Goal: Information Seeking & Learning: Check status

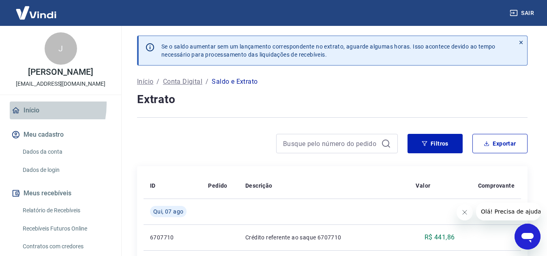
click at [20, 104] on link "Início" at bounding box center [61, 111] width 102 height 18
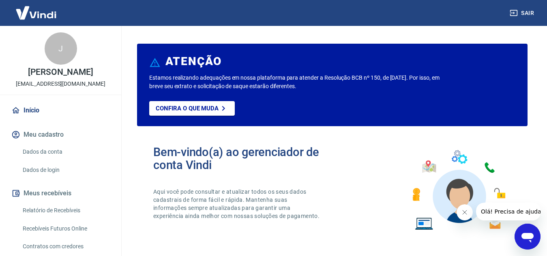
click at [456, 213] on iframe at bounding box center [464, 213] width 16 height 16
click at [458, 213] on button "Fechar mensagem da empresa" at bounding box center [464, 213] width 16 height 16
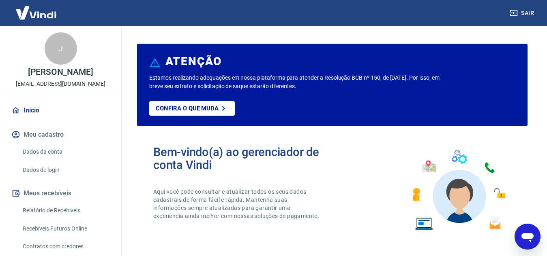
click at [532, 239] on icon "Abrir janela de mensagens" at bounding box center [527, 237] width 15 height 15
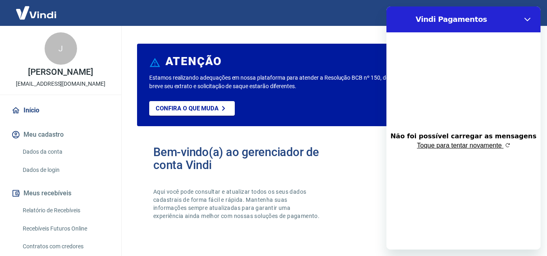
click at [506, 145] on img "button" at bounding box center [507, 145] width 5 height 5
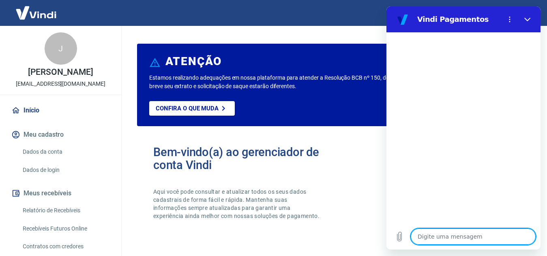
click at [453, 236] on textarea at bounding box center [472, 237] width 125 height 16
type textarea "B"
type textarea "x"
type textarea "Bo"
type textarea "x"
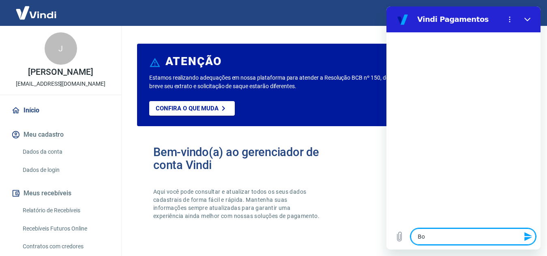
type textarea "Boa"
type textarea "x"
type textarea "Boa"
type textarea "x"
type textarea "Boa t"
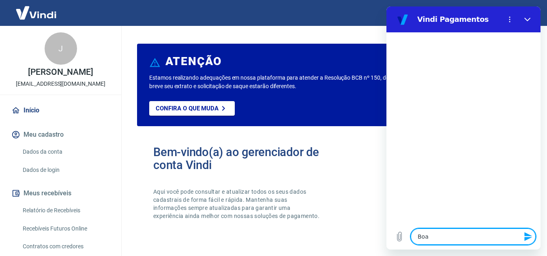
type textarea "x"
type textarea "Boa ta"
type textarea "x"
type textarea "Boa tar"
type textarea "x"
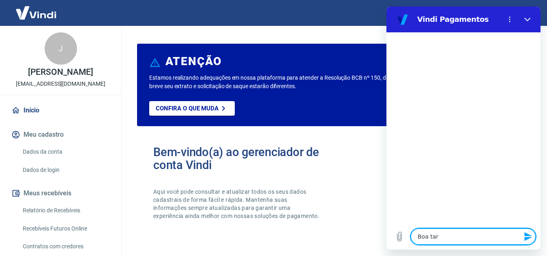
type textarea "Boa tard"
type textarea "x"
type textarea "Boa tarde"
type textarea "x"
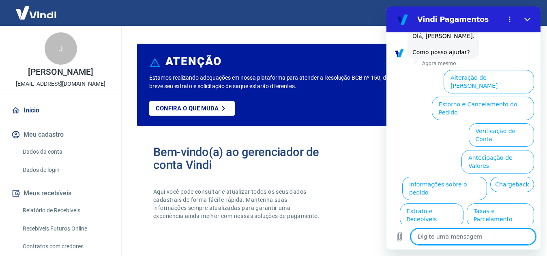
scroll to position [67, 0]
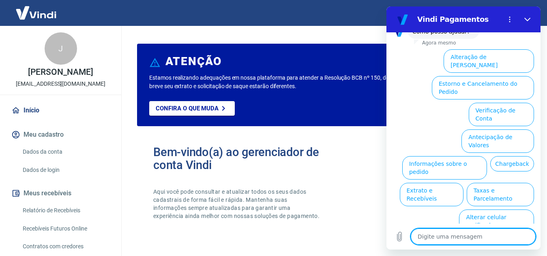
type textarea "O"
type textarea "x"
type textarea "Ou"
type textarea "x"
type textarea "Out"
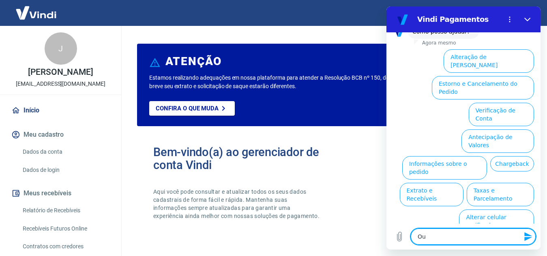
type textarea "x"
type textarea "Outr"
type textarea "x"
type textarea "Outro"
type textarea "x"
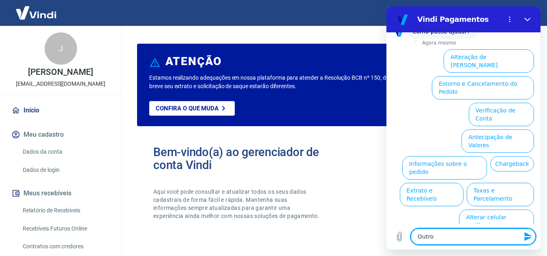
type textarea "Outroa"
type textarea "x"
type textarea "Outroa"
type textarea "x"
type textarea "Outroa a"
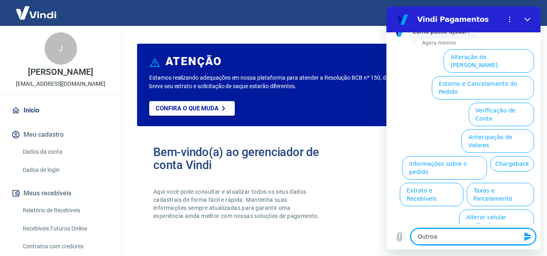
type textarea "x"
type textarea "Outroa"
type textarea "x"
type textarea "Outroa"
type textarea "x"
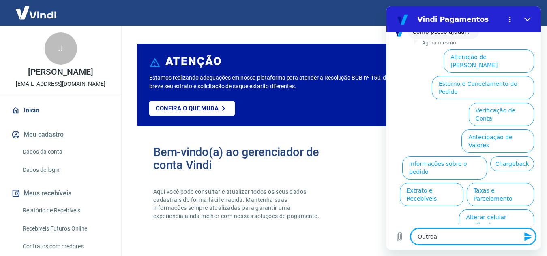
type textarea "Outro"
type textarea "x"
type textarea "Outros"
type textarea "x"
type textarea "Outros"
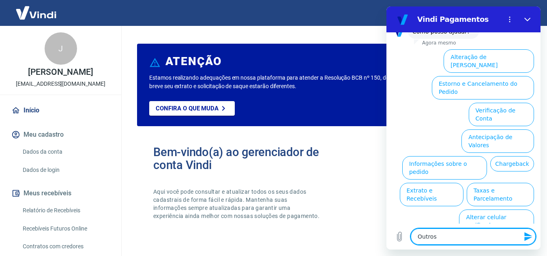
type textarea "x"
type textarea "Outros a"
type textarea "x"
type textarea "Outros as"
type textarea "x"
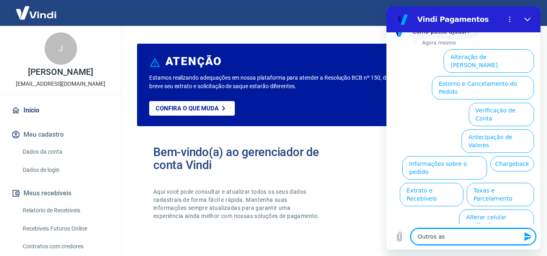
type textarea "Outros ass"
type textarea "x"
type textarea "Outros assu"
type textarea "x"
type textarea "Outros assun"
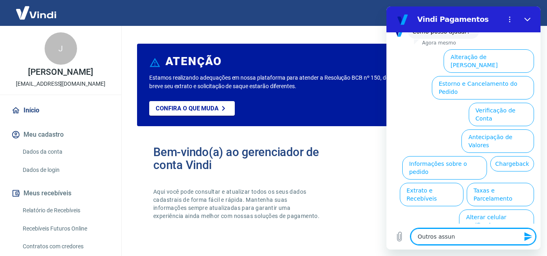
type textarea "x"
type textarea "Outros assunt"
type textarea "x"
type textarea "Outros assunto"
type textarea "x"
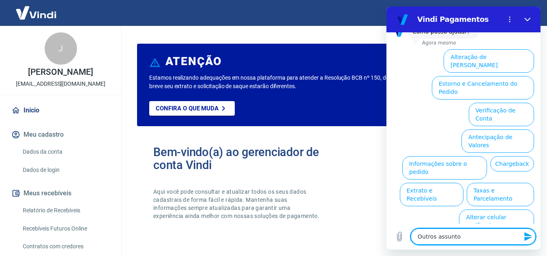
type textarea "Outros assuntos"
type textarea "x"
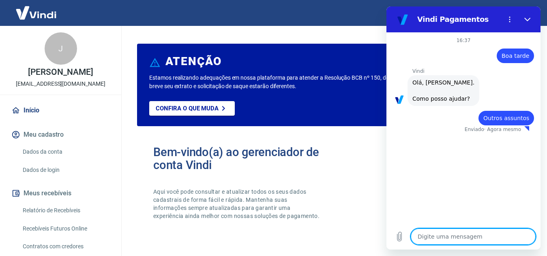
type textarea "x"
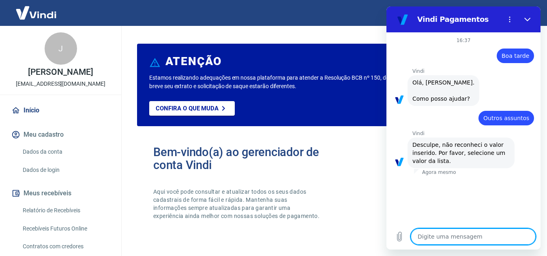
click at [460, 237] on textarea at bounding box center [472, 237] width 125 height 16
type textarea "O"
type textarea "x"
type textarea "Ok"
type textarea "x"
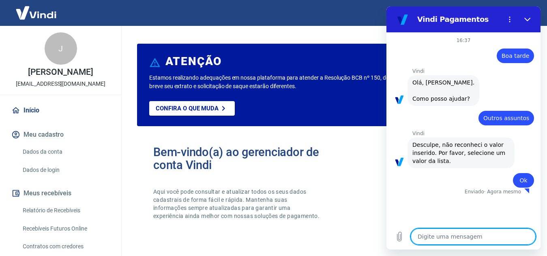
type textarea "x"
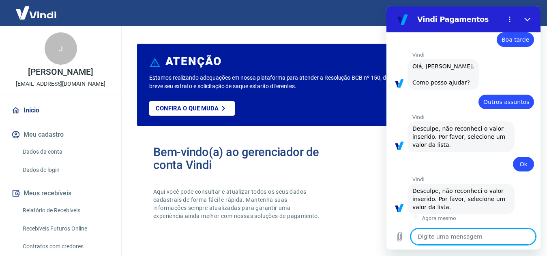
scroll to position [24, 0]
type textarea "R"
type textarea "x"
type textarea "Re"
type textarea "x"
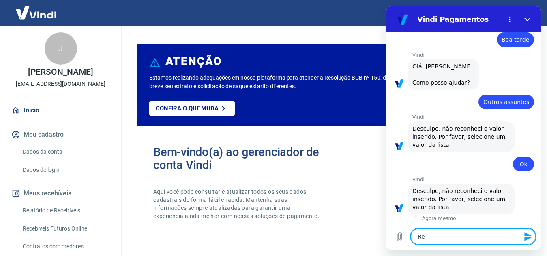
type textarea "Rec"
type textarea "x"
type textarea "Rece"
type textarea "x"
type textarea "Receb"
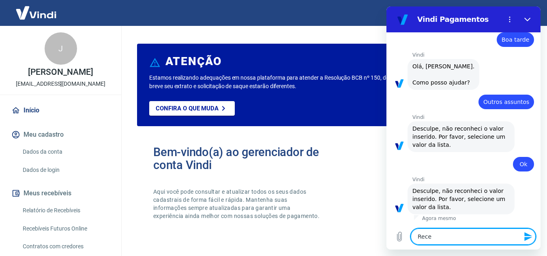
type textarea "x"
type textarea "Recebí"
type textarea "x"
type textarea "Recebív"
type textarea "x"
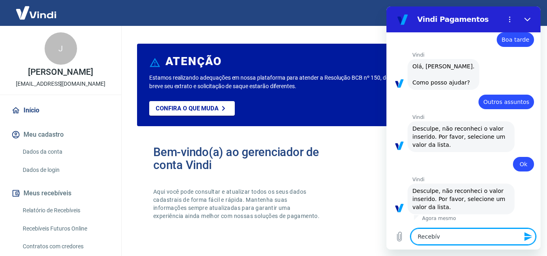
type textarea "Recebíve"
type textarea "x"
type textarea "Recebívei"
type textarea "x"
type textarea "Recebíveis"
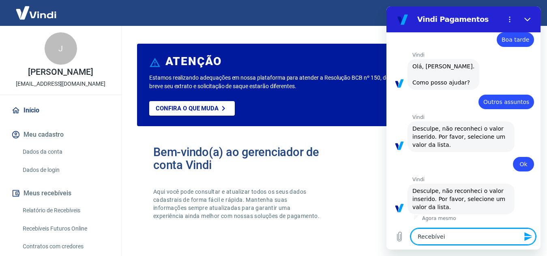
type textarea "x"
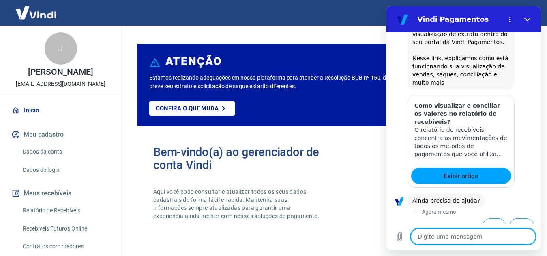
scroll to position [264, 0]
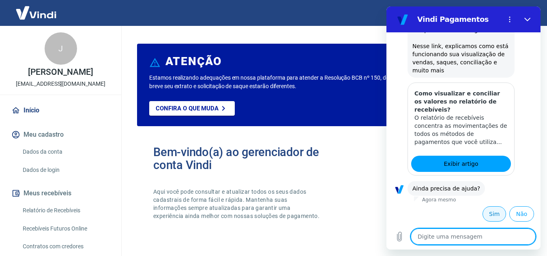
click at [488, 209] on button "Sim" at bounding box center [493, 214] width 23 height 15
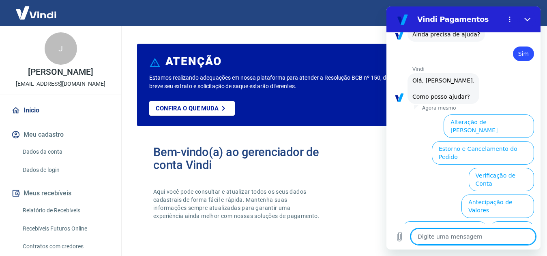
scroll to position [484, 0]
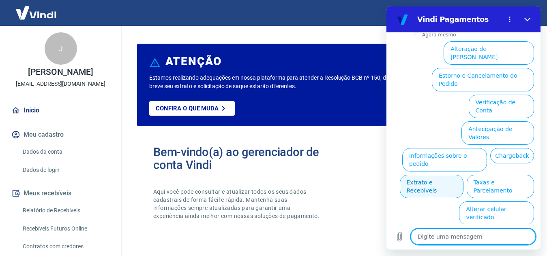
click at [463, 175] on button "Extrato e Recebíveis" at bounding box center [431, 186] width 64 height 23
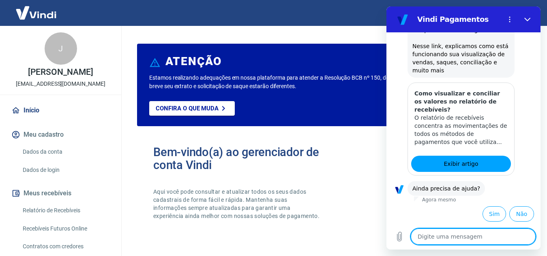
scroll to position [556, 0]
click at [485, 216] on button "Sim" at bounding box center [493, 214] width 23 height 15
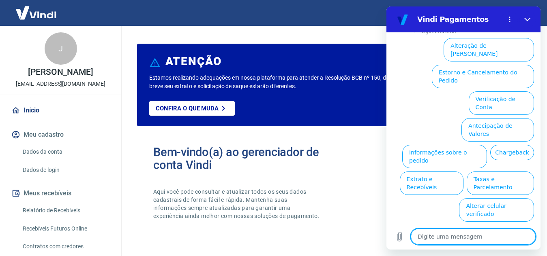
scroll to position [775, 0]
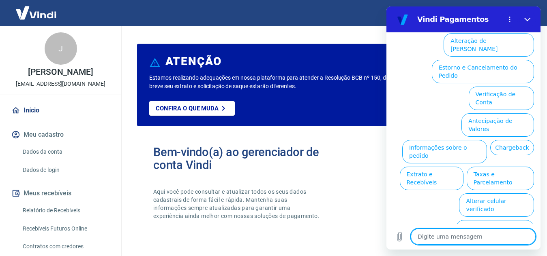
click at [463, 167] on button "Extrato e Recebíveis" at bounding box center [431, 178] width 64 height 23
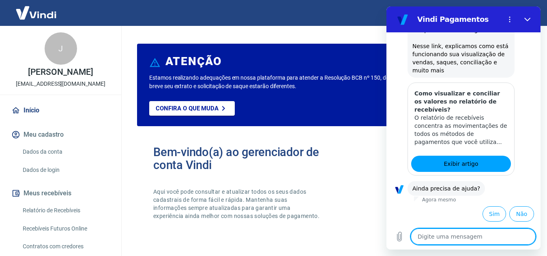
scroll to position [848, 0]
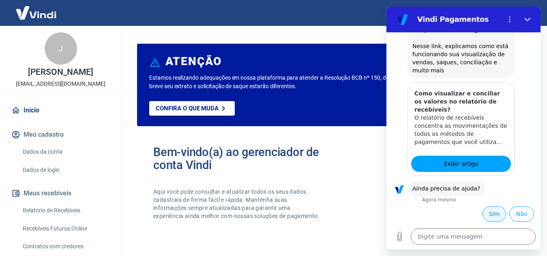
click at [488, 219] on button "Sim" at bounding box center [493, 214] width 23 height 15
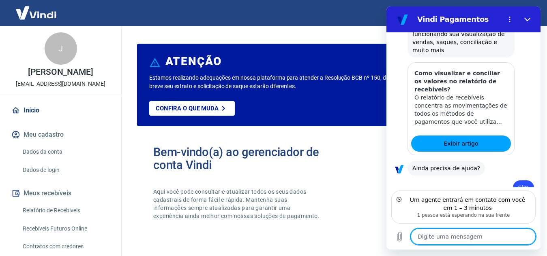
scroll to position [913, 0]
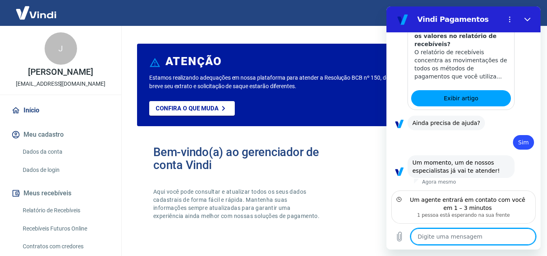
click at [439, 237] on textarea at bounding box center [472, 237] width 125 height 16
drag, startPoint x: 456, startPoint y: 237, endPoint x: 450, endPoint y: 221, distance: 17.7
click at [456, 237] on textarea at bounding box center [472, 237] width 125 height 16
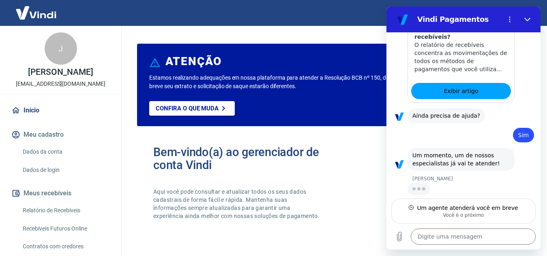
type textarea "x"
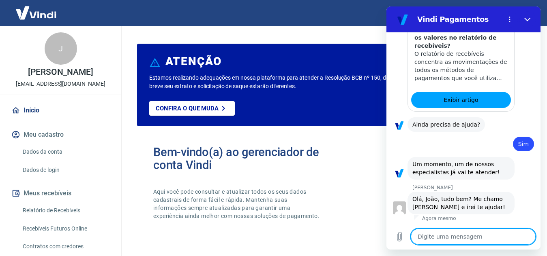
scroll to position [912, 0]
click at [434, 234] on textarea at bounding box center [472, 237] width 125 height 16
click at [435, 238] on textarea at bounding box center [472, 237] width 125 height 16
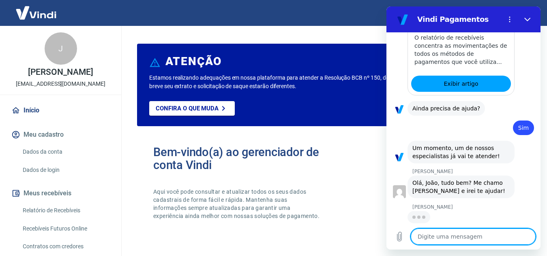
scroll to position [927, 0]
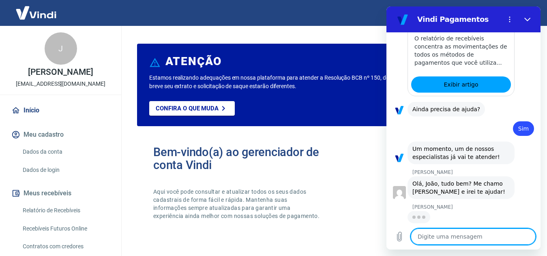
type textarea "B"
type textarea "x"
type textarea "Bo"
type textarea "x"
type textarea "Boa"
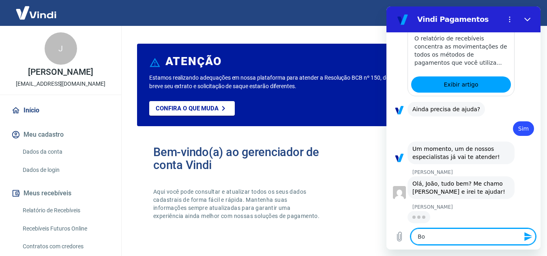
type textarea "x"
type textarea "Boa"
type textarea "x"
type textarea "Boa t"
type textarea "x"
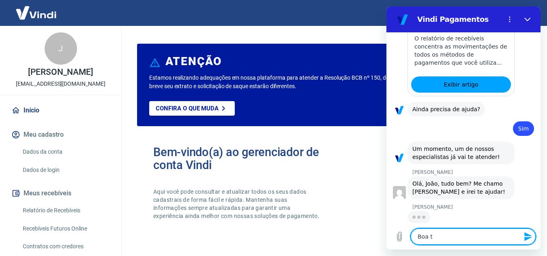
type textarea "Boa ta"
type textarea "x"
type textarea "Boa tar"
type textarea "x"
type textarea "Boa tard"
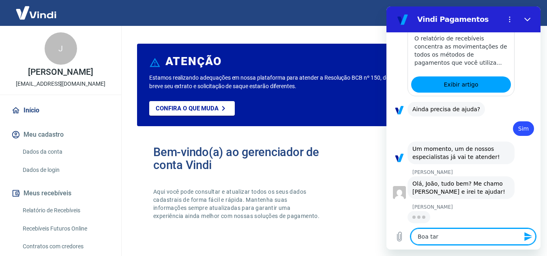
type textarea "x"
type textarea "Boa tarde"
type textarea "x"
type textarea "Boa tarde,"
type textarea "x"
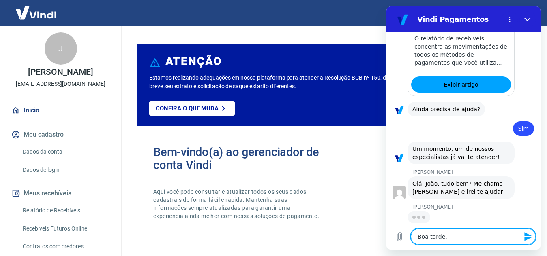
type textarea "Boa tarde,"
type textarea "x"
type textarea "Boa tarde, I"
type textarea "x"
type textarea "Boa tarde, It"
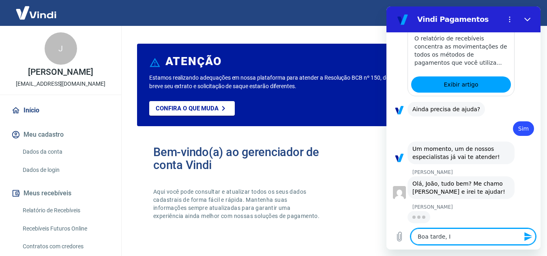
type textarea "x"
type textarea "Boa tarde, Ita"
type textarea "x"
type textarea "Boa tarde, Ital"
type textarea "x"
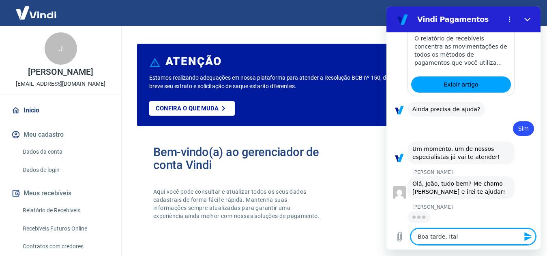
type textarea "Boa tarde, Italo"
type textarea "x"
type textarea "Boa tarde, [PERSON_NAME]!"
type textarea "x"
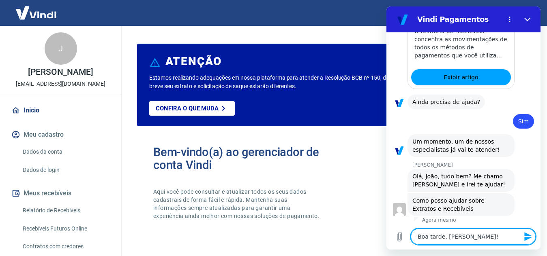
type textarea "Boa tarde, [PERSON_NAME]!"
type textarea "x"
type textarea "Boa tarde, [PERSON_NAME]! T"
type textarea "x"
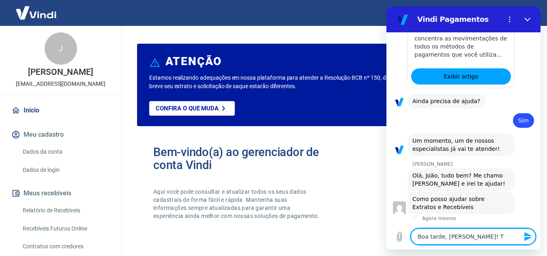
scroll to position [935, 0]
type textarea "Boa tarde, [PERSON_NAME]! Tu"
type textarea "x"
type textarea "Boa tarde, [PERSON_NAME]! Tud"
type textarea "x"
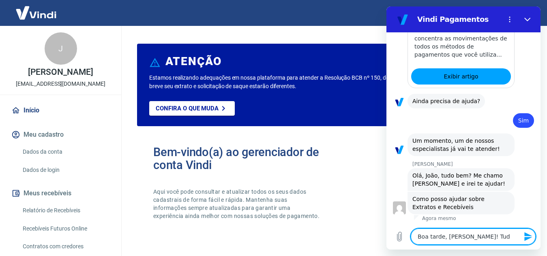
type textarea "Boa tarde, [PERSON_NAME]! Tudo"
type textarea "x"
type textarea "Boa tarde, [PERSON_NAME]! Tudo"
type textarea "x"
type textarea "Boa tarde, [PERSON_NAME]! Tudo e"
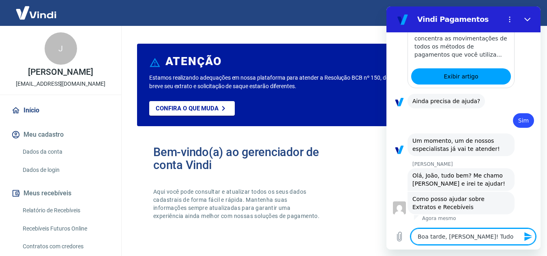
type textarea "x"
type textarea "Boa tarde, [PERSON_NAME]! Tudo e"
type textarea "x"
type textarea "Boa tarde, [PERSON_NAME]! Tudo e c"
type textarea "x"
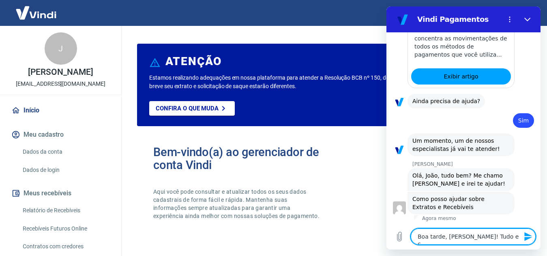
type textarea "Boa tarde, [PERSON_NAME]! Tudo e co"
type textarea "x"
type textarea "Boa tarde, [PERSON_NAME]! Tudo e com"
type textarea "x"
type textarea "Boa tarde, [PERSON_NAME]! Tudo e com"
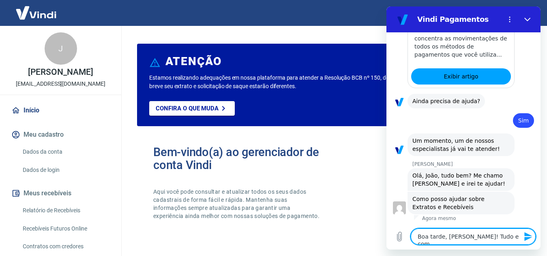
type textarea "x"
type textarea "Boa tarde, [PERSON_NAME]! Tudo e com v"
type textarea "x"
type textarea "Boa tarde, [PERSON_NAME]! Tudo e com vo"
type textarea "x"
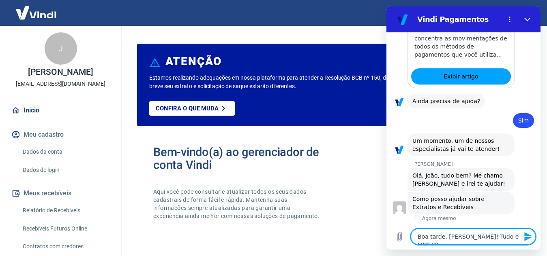
type textarea "Boa tarde, [PERSON_NAME]! Tudo e com voc"
type textarea "x"
type textarea "Boa tarde, [PERSON_NAME]! Tudo e com você"
type textarea "x"
type textarea "Boa tarde, [PERSON_NAME]! Tudo e com você?"
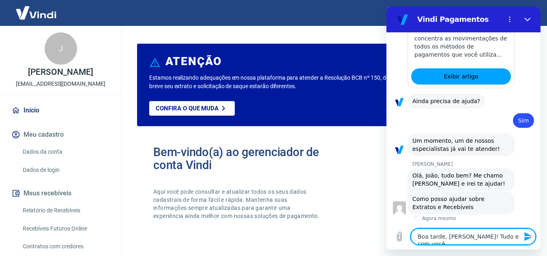
type textarea "x"
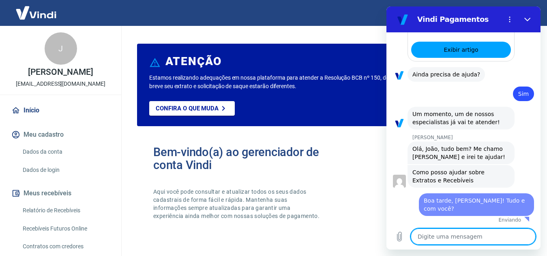
type textarea "x"
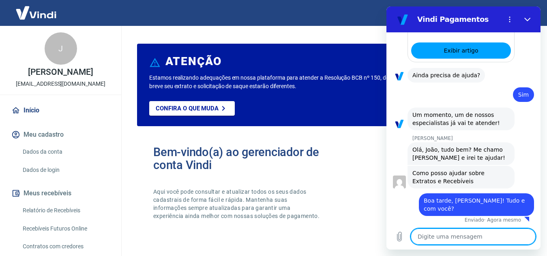
scroll to position [954, 0]
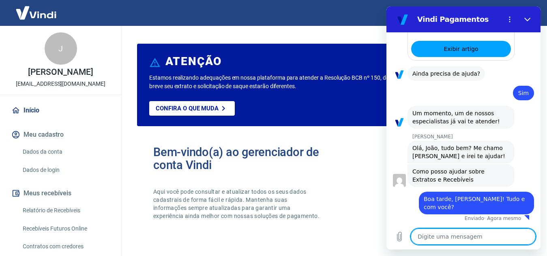
click at [430, 238] on textarea at bounding box center [472, 237] width 125 height 16
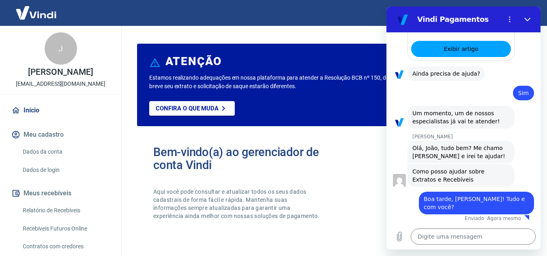
drag, startPoint x: 150, startPoint y: 77, endPoint x: 307, endPoint y: 88, distance: 157.1
click at [307, 88] on p "Estamos realizando adequações em nossa plataforma para atender a Resolução BCB …" at bounding box center [295, 82] width 293 height 17
copy p "Estamos realizando adequações em nossa plataforma para atender a Resolução BCB …"
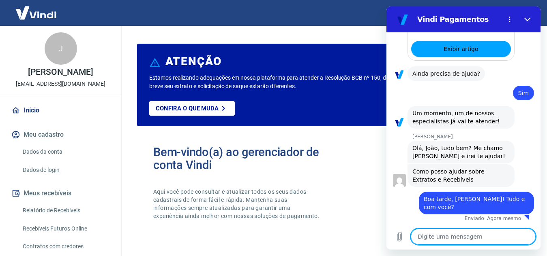
drag, startPoint x: 434, startPoint y: 239, endPoint x: 439, endPoint y: 236, distance: 5.8
click at [434, 238] on textarea at bounding box center [472, 237] width 125 height 16
type textarea "J"
type textarea "x"
type textarea "Já"
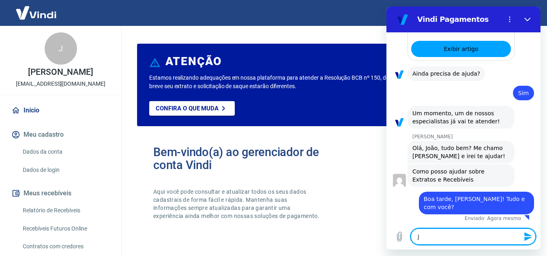
type textarea "x"
type textarea "Jáf"
type textarea "x"
type textarea "Já"
type textarea "x"
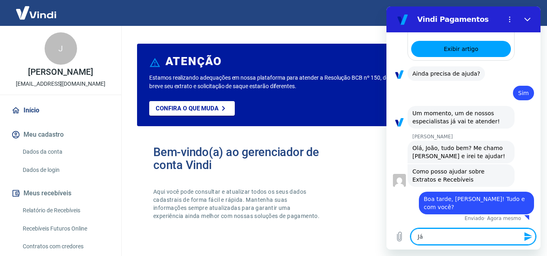
type textarea "Já"
type textarea "x"
type textarea "Já f"
type textarea "x"
type textarea "Já fa"
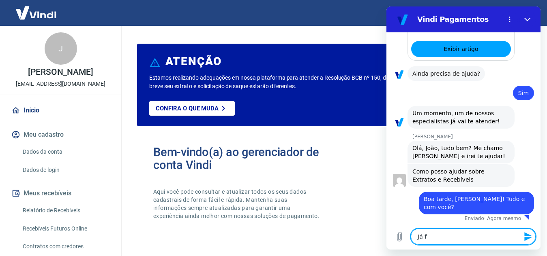
type textarea "x"
type textarea "Já faz"
type textarea "x"
type textarea "Já faz"
type textarea "x"
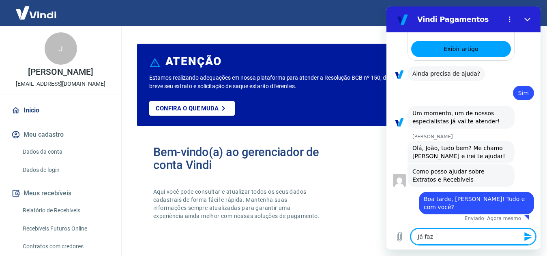
type textarea "Já faz m"
type textarea "x"
type textarea "Já faz ma"
type textarea "x"
type textarea "Já faz mai"
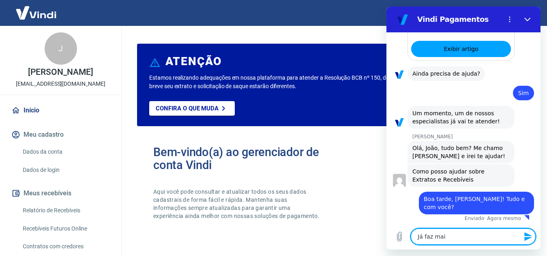
type textarea "x"
type textarea "Já faz mais"
type textarea "x"
type textarea "Já faz mais"
type textarea "x"
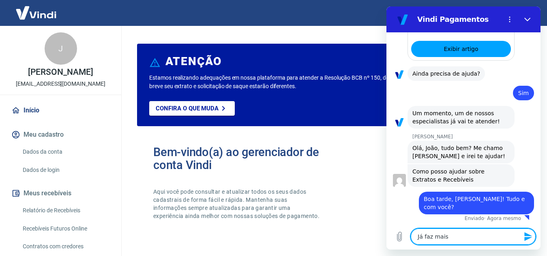
type textarea "Já faz mais d"
type textarea "x"
type textarea "Já faz mais de"
type textarea "x"
type textarea "Já faz mais de"
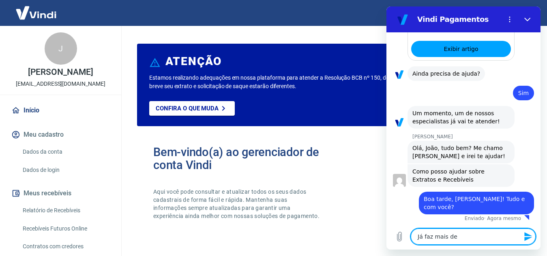
type textarea "x"
type textarea "Já faz mais de u"
type textarea "x"
type textarea "Já faz mais de um"
type textarea "x"
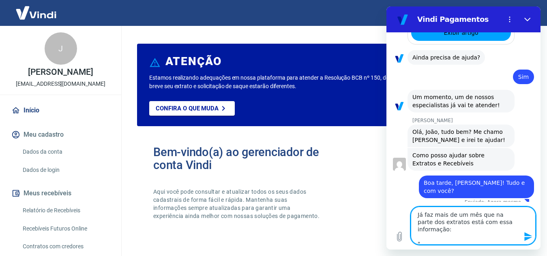
paste textarea "Estamos realizando adequações em nossa plataforma para atender a Resolução BCB …"
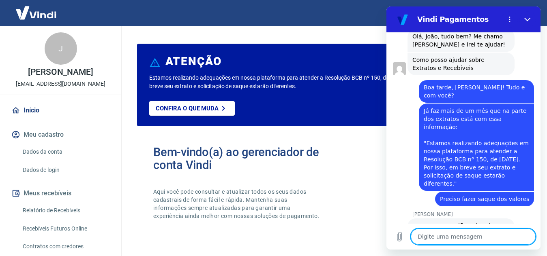
scroll to position [1085, 0]
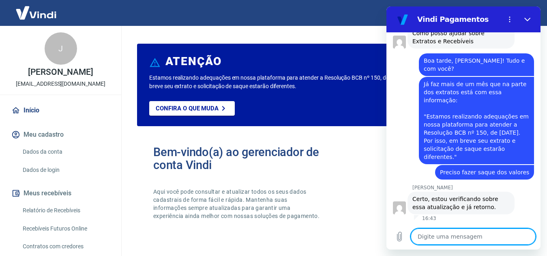
click at [450, 231] on textarea at bounding box center [472, 237] width 125 height 16
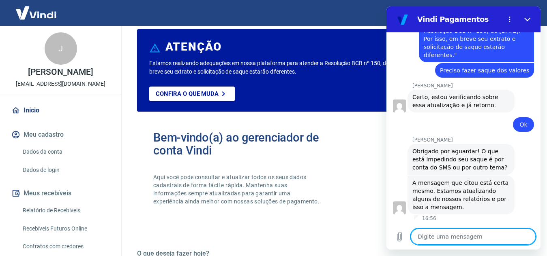
scroll to position [0, 0]
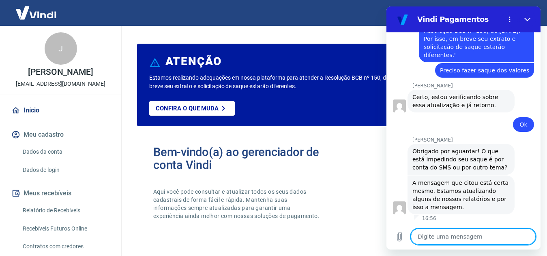
click at [272, 121] on div "Confira o que muda" at bounding box center [317, 113] width 336 height 25
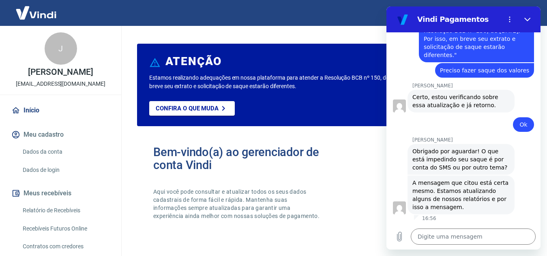
scroll to position [41, 0]
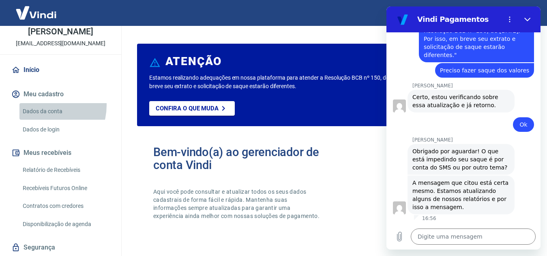
click at [42, 105] on link "Dados da conta" at bounding box center [65, 111] width 92 height 17
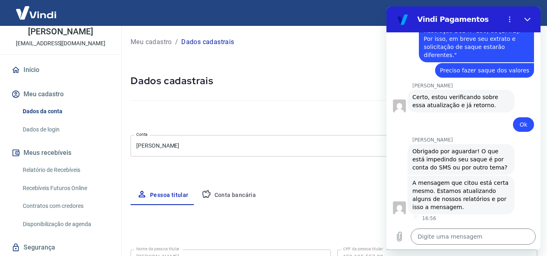
click at [37, 128] on link "Dados de login" at bounding box center [65, 130] width 92 height 17
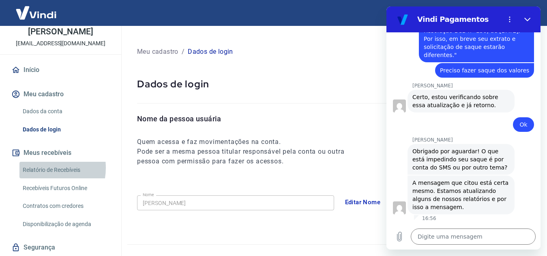
click at [39, 168] on link "Relatório de Recebíveis" at bounding box center [65, 170] width 92 height 17
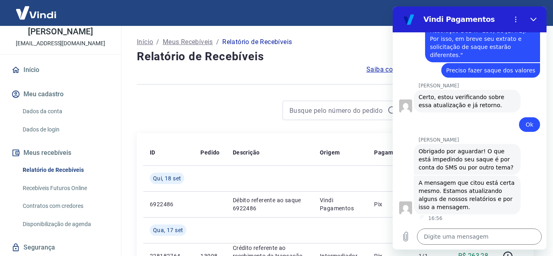
click at [30, 188] on link "Recebíveis Futuros Online" at bounding box center [65, 188] width 92 height 17
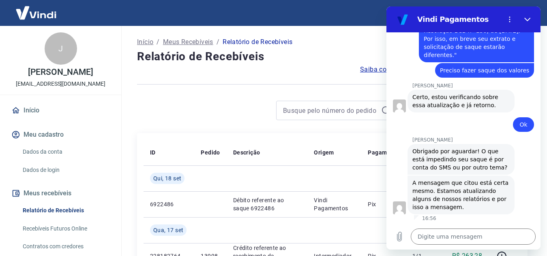
click at [32, 111] on link "Início" at bounding box center [61, 111] width 102 height 18
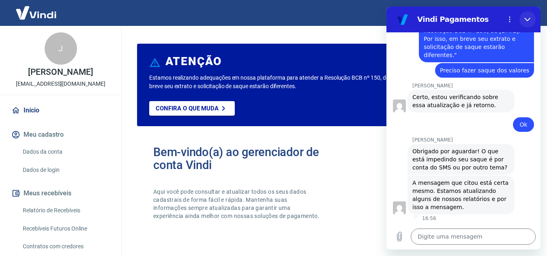
click at [529, 20] on icon "Fechar" at bounding box center [527, 19] width 6 height 6
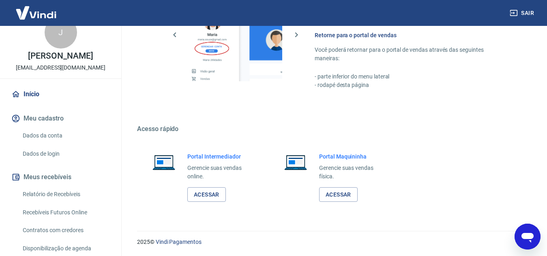
scroll to position [65, 0]
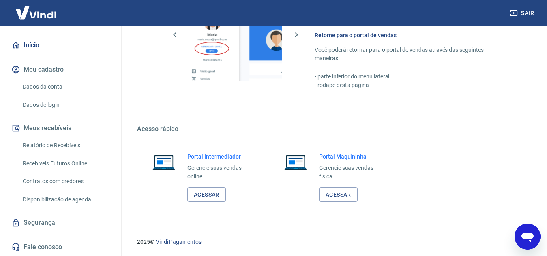
click at [526, 241] on icon "Abrir janela de mensagens" at bounding box center [527, 237] width 15 height 15
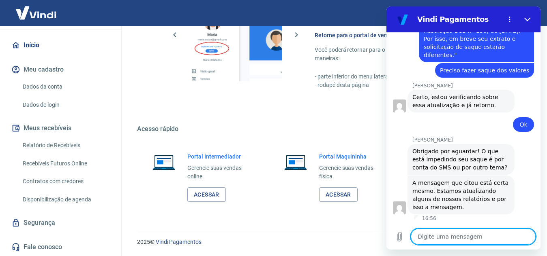
click at [467, 238] on textarea at bounding box center [472, 237] width 125 height 16
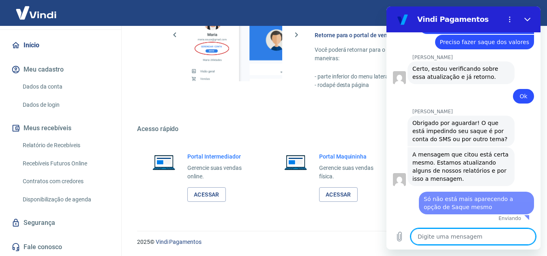
scroll to position [1215, 0]
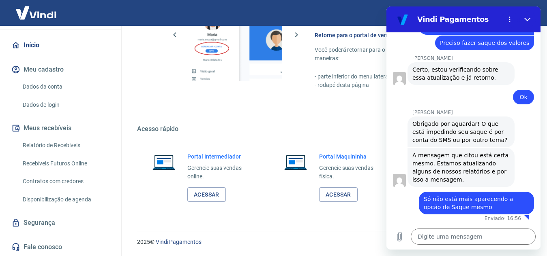
click at [49, 165] on link "Recebíveis Futuros Online" at bounding box center [65, 164] width 92 height 17
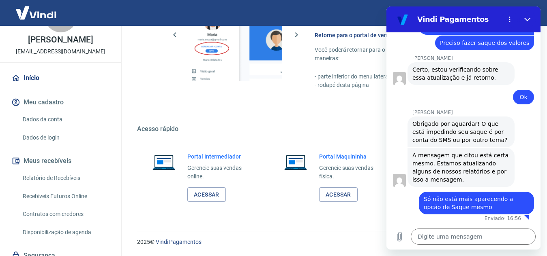
scroll to position [65, 0]
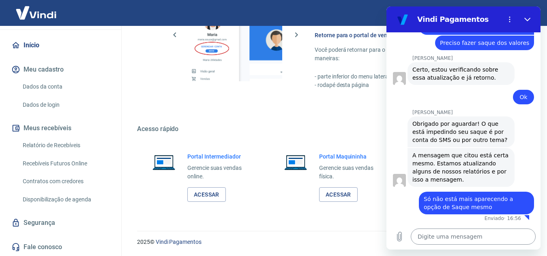
click at [465, 240] on textarea at bounding box center [472, 237] width 125 height 16
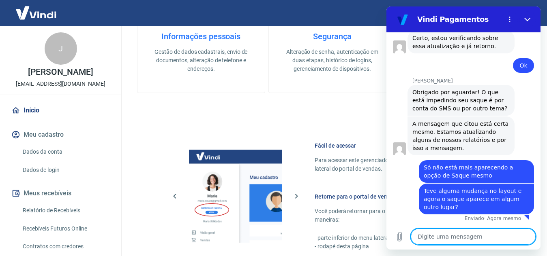
scroll to position [330, 0]
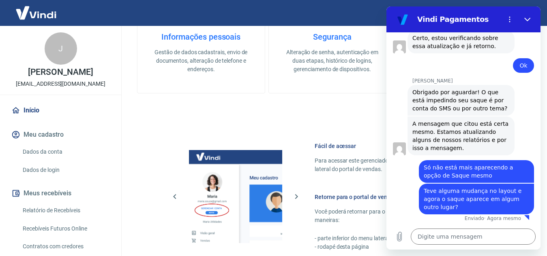
click at [40, 110] on link "Início" at bounding box center [61, 111] width 102 height 18
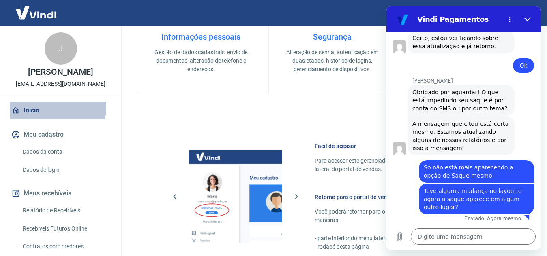
click at [35, 107] on link "Início" at bounding box center [61, 111] width 102 height 18
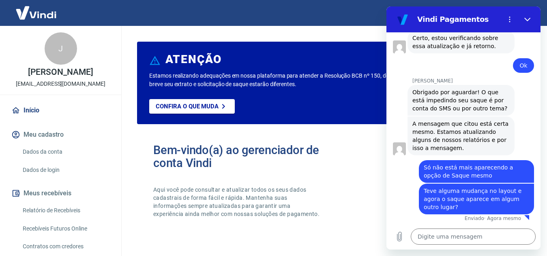
scroll to position [0, 0]
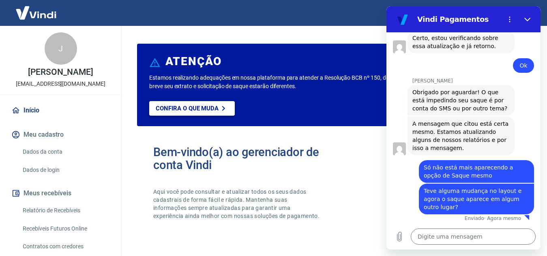
click at [203, 112] on p "Confira o que muda" at bounding box center [187, 108] width 63 height 7
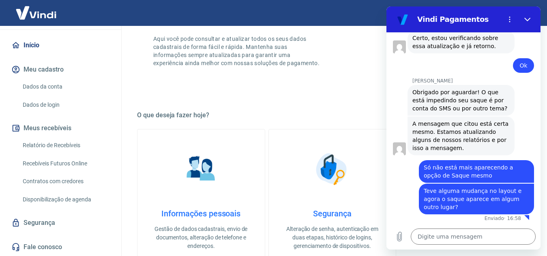
scroll to position [162, 0]
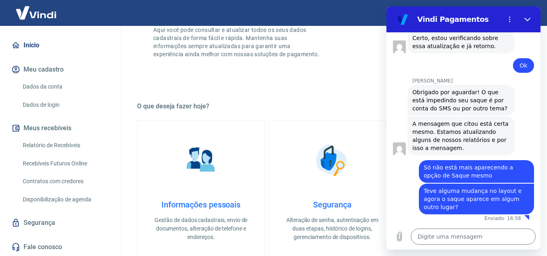
click at [41, 229] on link "Segurança" at bounding box center [61, 223] width 102 height 18
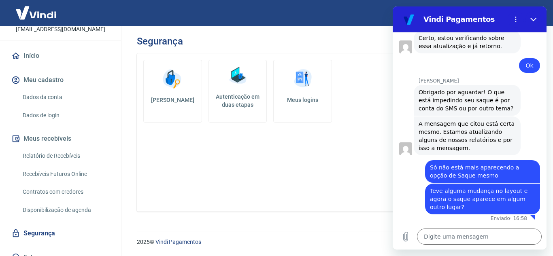
scroll to position [65, 0]
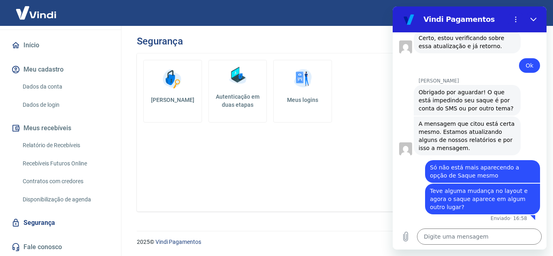
click at [523, 100] on div "[PERSON_NAME] diz: Obrigado por aguardar! O que está impedindo seu saque é por …" at bounding box center [472, 100] width 147 height 32
click at [408, 239] on icon "Carregar arquivo" at bounding box center [406, 237] width 4 height 9
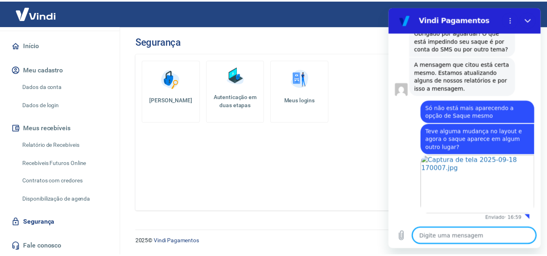
scroll to position [1306, 0]
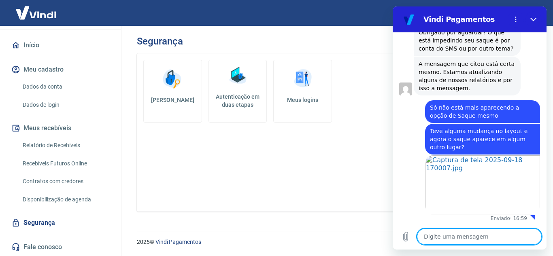
click at [59, 147] on link "Relatório de Recebíveis" at bounding box center [65, 145] width 92 height 17
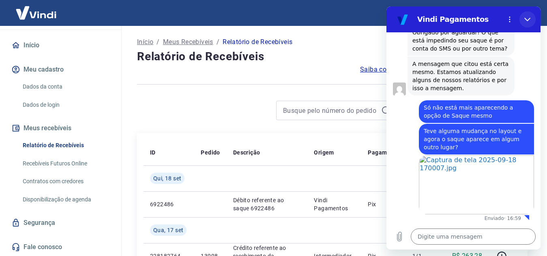
drag, startPoint x: 523, startPoint y: 23, endPoint x: 909, endPoint y: 30, distance: 385.7
click at [523, 23] on button "Fechar" at bounding box center [527, 19] width 16 height 16
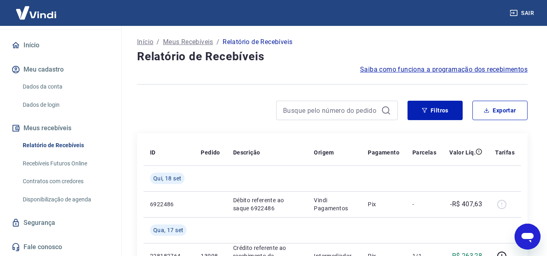
click at [534, 235] on icon "Abrir janela de mensagens" at bounding box center [527, 237] width 15 height 15
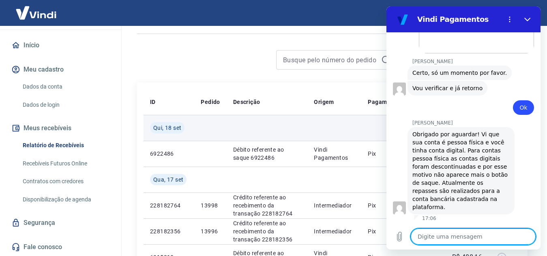
scroll to position [41, 0]
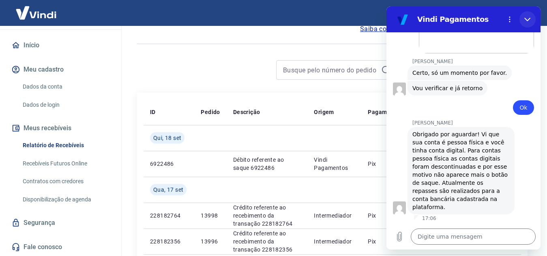
click at [528, 19] on icon "Fechar" at bounding box center [527, 20] width 6 height 4
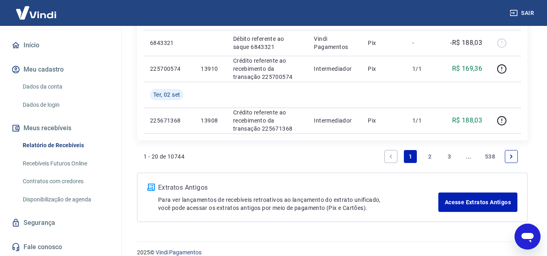
scroll to position [810, 0]
click at [531, 239] on icon "Abrir janela de mensagens" at bounding box center [527, 237] width 15 height 15
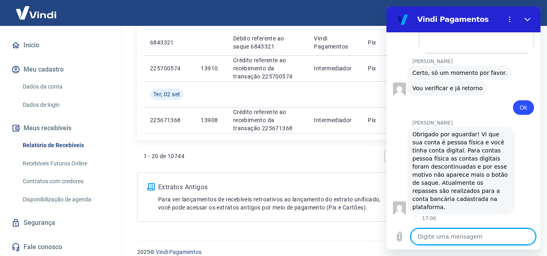
click at [265, 156] on div "1 - 20 de 10744 1 2 3 ... 538" at bounding box center [331, 156] width 377 height 19
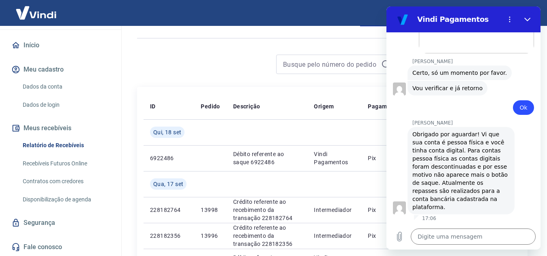
scroll to position [0, 0]
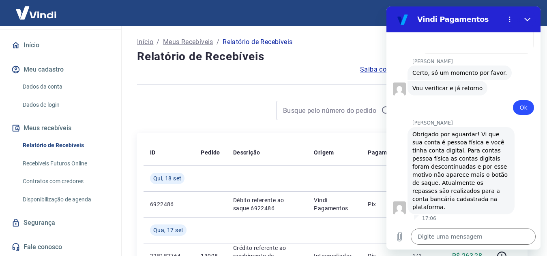
click at [217, 105] on div at bounding box center [267, 110] width 260 height 19
click at [531, 18] on button "Fechar" at bounding box center [527, 19] width 16 height 16
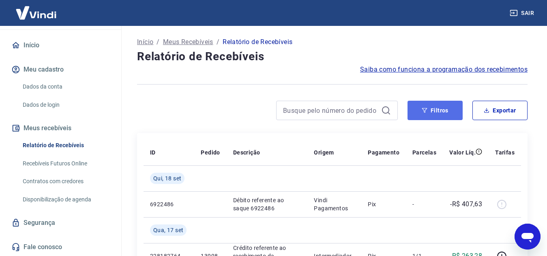
click at [438, 107] on button "Filtros" at bounding box center [434, 110] width 55 height 19
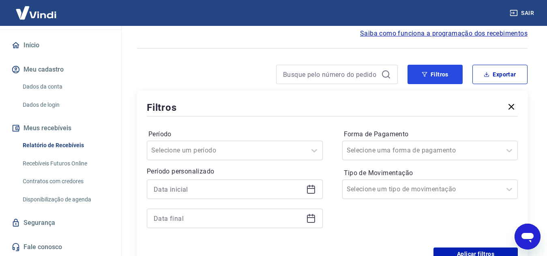
scroll to position [81, 0]
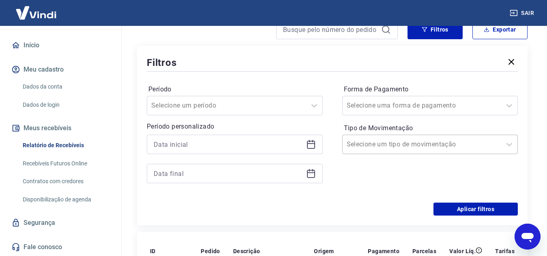
click at [461, 145] on div at bounding box center [421, 144] width 151 height 11
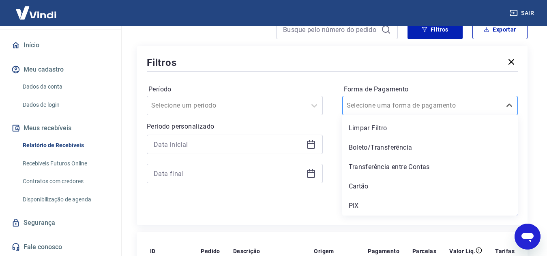
click at [402, 105] on input "Forma de Pagamento" at bounding box center [387, 106] width 82 height 10
click at [387, 166] on div "Transferência entre Contas" at bounding box center [430, 167] width 176 height 16
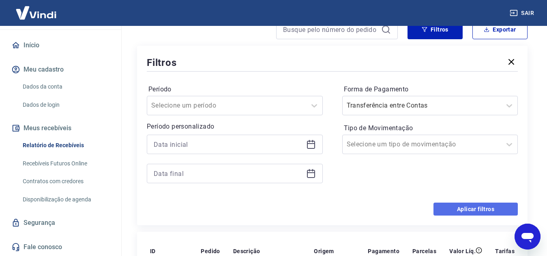
click at [483, 208] on button "Aplicar filtros" at bounding box center [475, 209] width 84 height 13
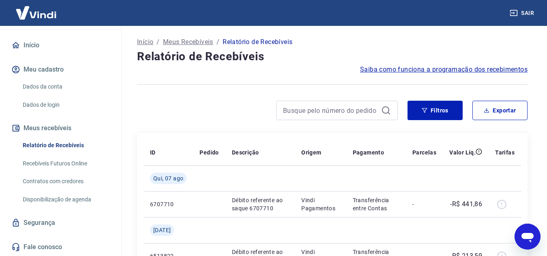
click at [528, 235] on icon "Abrir janela de mensagens" at bounding box center [527, 238] width 12 height 10
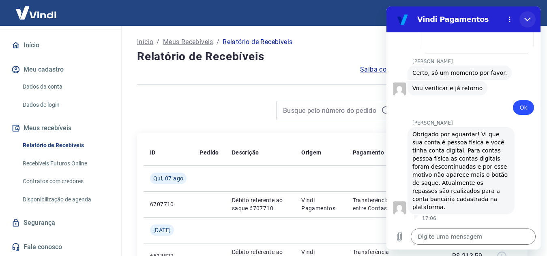
click at [527, 17] on icon "Fechar" at bounding box center [527, 19] width 6 height 6
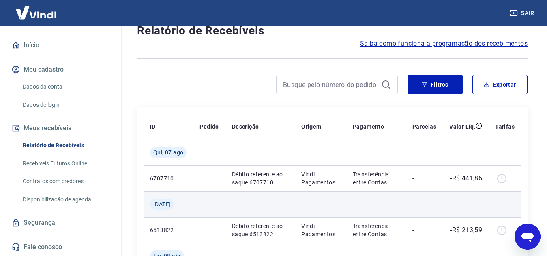
scroll to position [41, 0]
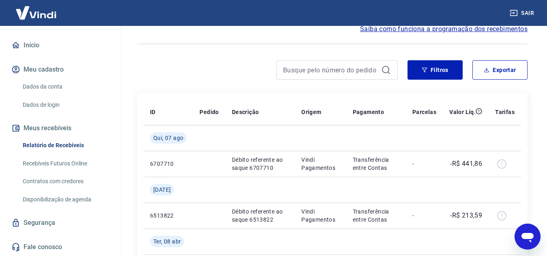
click at [524, 234] on icon "Abrir janela de mensagens" at bounding box center [527, 238] width 12 height 10
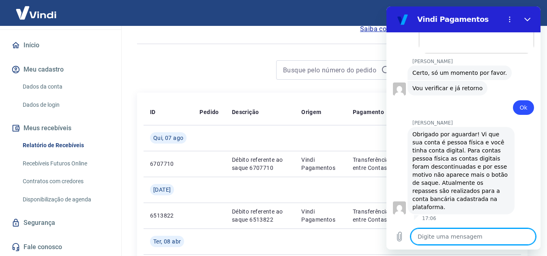
click at [458, 230] on textarea at bounding box center [472, 237] width 125 height 16
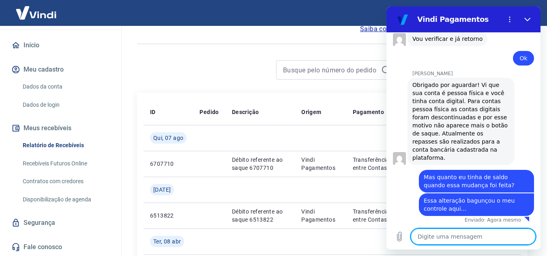
scroll to position [1510, 0]
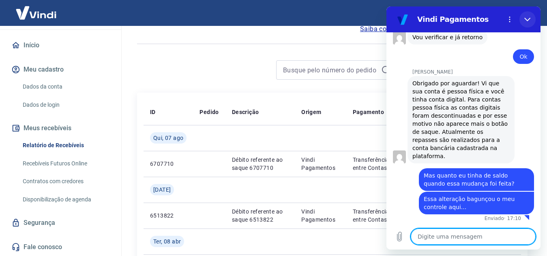
click at [529, 18] on icon "Fechar" at bounding box center [527, 20] width 6 height 4
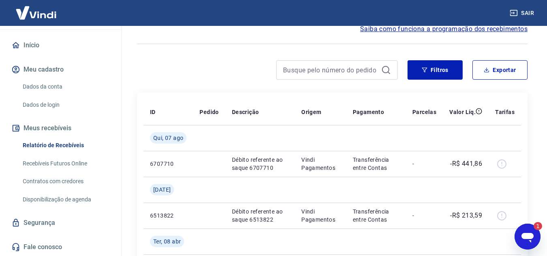
scroll to position [0, 0]
click at [530, 237] on icon "Abrir janela de mensagens, 1 mensagem não lida" at bounding box center [527, 238] width 12 height 10
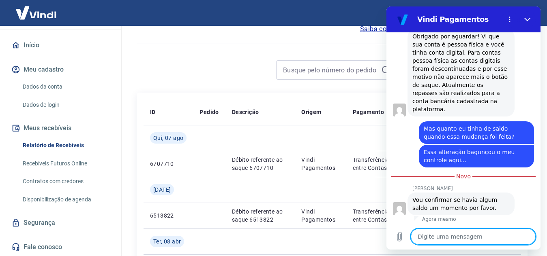
scroll to position [1558, 0]
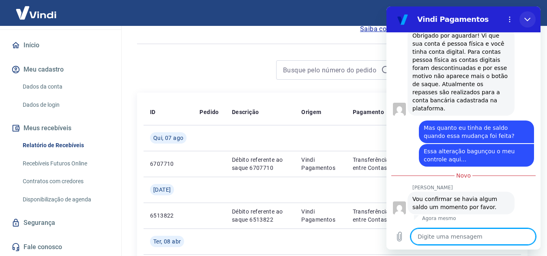
click at [532, 16] on button "Fechar" at bounding box center [527, 19] width 16 height 16
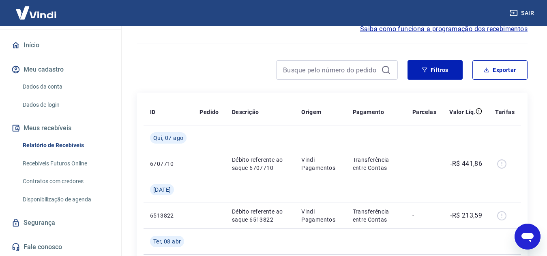
drag, startPoint x: 523, startPoint y: 235, endPoint x: 644, endPoint y: 437, distance: 235.7
click at [523, 235] on icon "Abrir janela de mensagens" at bounding box center [527, 238] width 12 height 10
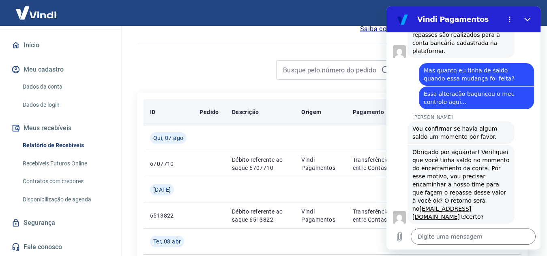
scroll to position [1617, 0]
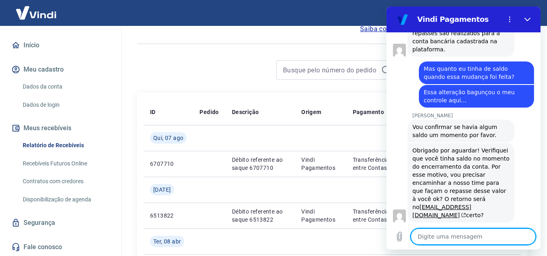
click at [434, 236] on textarea at bounding box center [472, 237] width 125 height 16
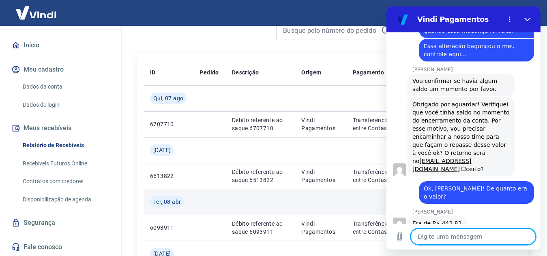
scroll to position [0, 0]
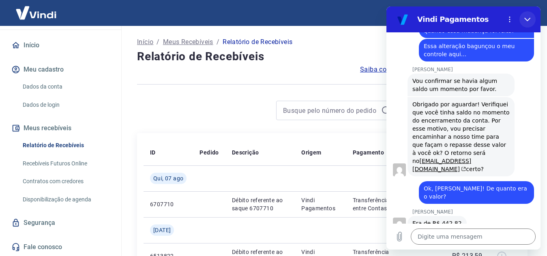
drag, startPoint x: 527, startPoint y: 18, endPoint x: 913, endPoint y: 25, distance: 386.1
click at [527, 18] on icon "Fechar" at bounding box center [527, 19] width 6 height 6
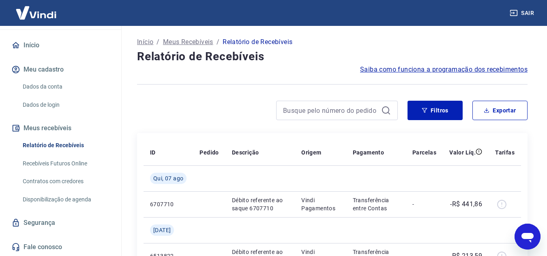
click at [525, 240] on icon "Abrir janela de mensagens" at bounding box center [527, 237] width 15 height 15
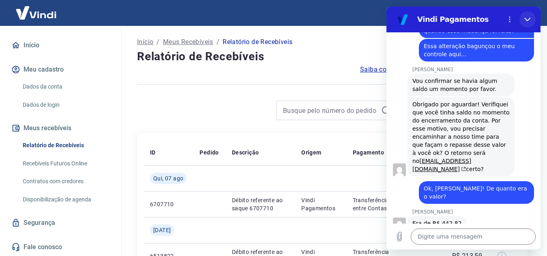
click at [527, 21] on icon "Fechar" at bounding box center [527, 19] width 6 height 6
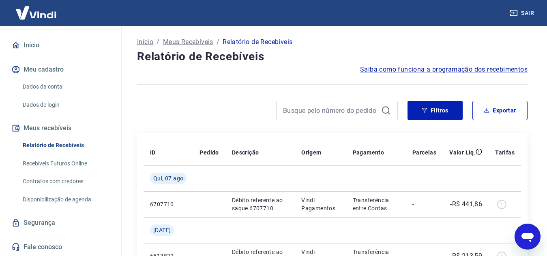
click at [524, 235] on icon "Abrir janela de mensagens" at bounding box center [527, 238] width 12 height 10
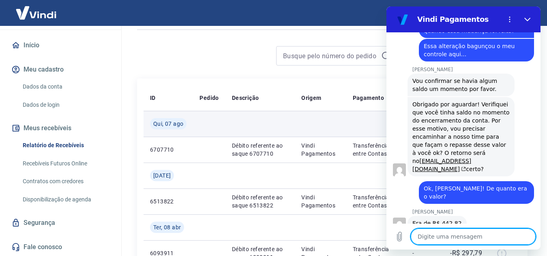
scroll to position [41, 0]
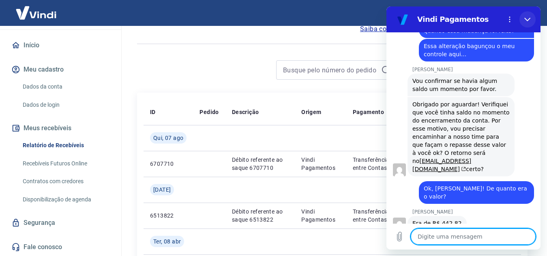
click at [529, 23] on button "Fechar" at bounding box center [527, 19] width 16 height 16
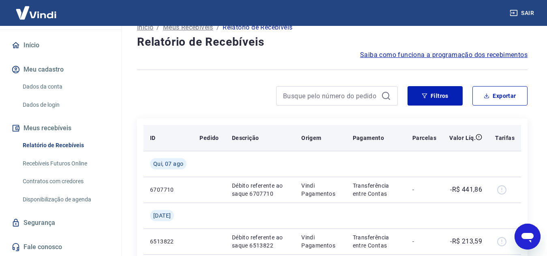
scroll to position [0, 0]
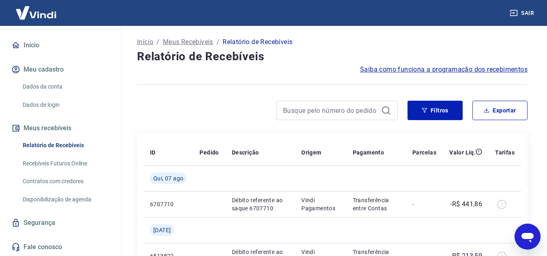
click at [525, 237] on icon "Abrir janela de mensagens" at bounding box center [527, 238] width 12 height 10
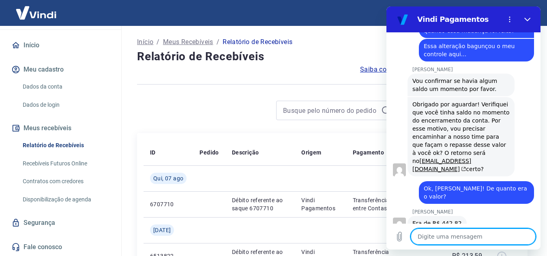
click at [484, 236] on textarea at bounding box center [472, 237] width 125 height 16
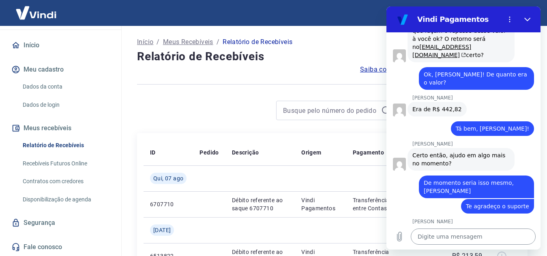
scroll to position [1779, 0]
